Goal: Find contact information: Find contact information

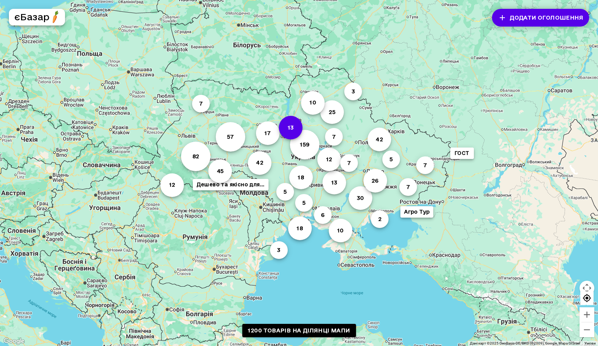
click at [291, 129] on button "13" at bounding box center [291, 128] width 24 height 24
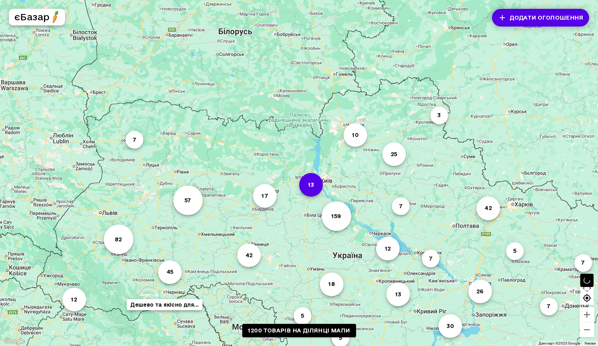
click at [311, 185] on button "13" at bounding box center [311, 185] width 24 height 24
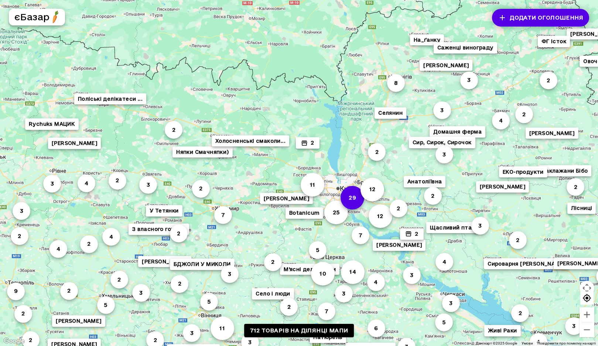
click at [355, 198] on button "29" at bounding box center [352, 198] width 24 height 24
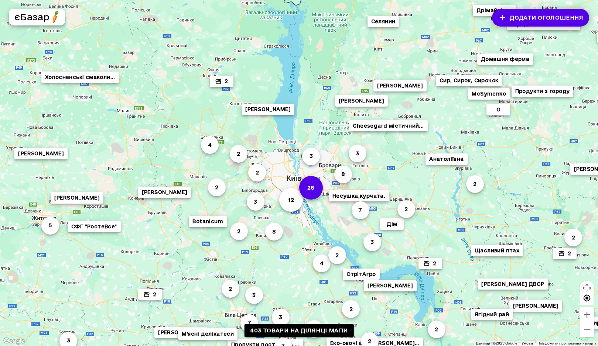
click at [312, 187] on button "26" at bounding box center [311, 188] width 24 height 24
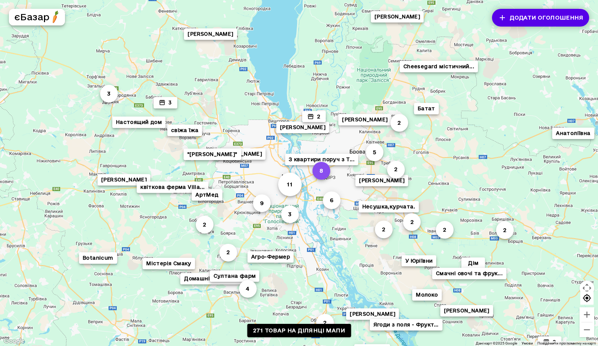
click at [322, 168] on button "8" at bounding box center [321, 171] width 18 height 18
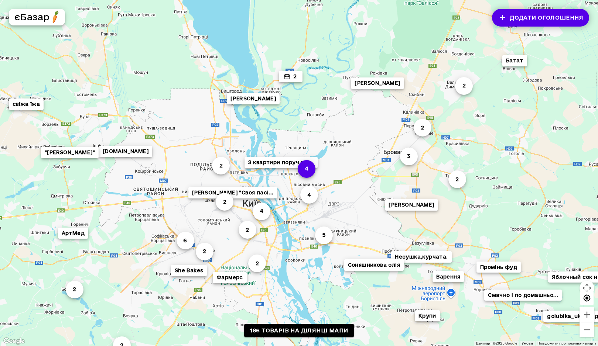
click at [309, 173] on button "4" at bounding box center [307, 169] width 18 height 18
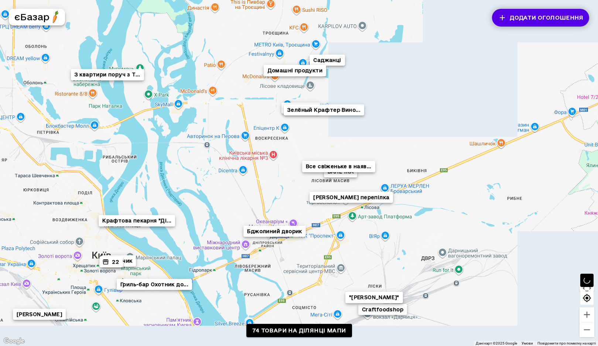
drag, startPoint x: 324, startPoint y: 252, endPoint x: 337, endPoint y: 200, distance: 52.8
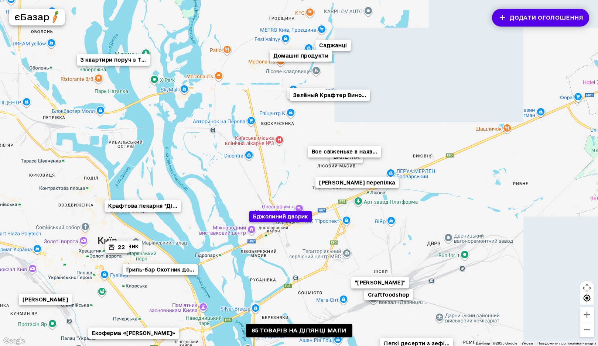
click at [288, 216] on button "Бджолиний дворик" at bounding box center [280, 216] width 62 height 11
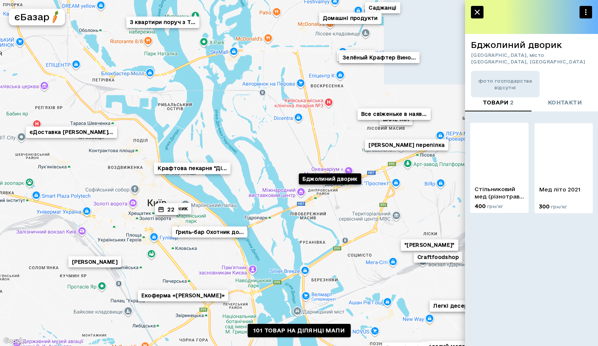
click at [499, 192] on p "Стільниковий мед (різнотрав'я 2021)" at bounding box center [498, 193] width 49 height 15
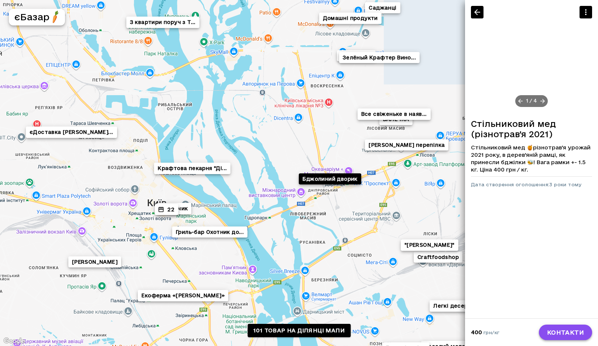
click at [576, 329] on link "контакти" at bounding box center [565, 333] width 53 height 16
